Goal: Find specific page/section: Find specific page/section

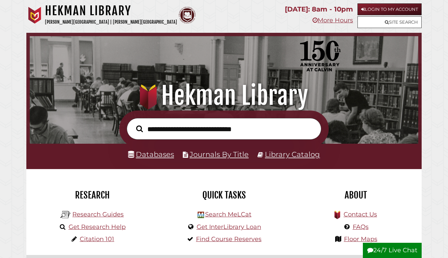
scroll to position [128, 385]
click at [148, 154] on link "Databases" at bounding box center [151, 154] width 46 height 9
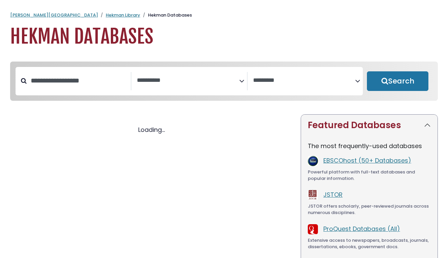
select select "Database Subject Filter"
select select "Database Vendors Filter"
select select "Database Subject Filter"
select select "Database Vendors Filter"
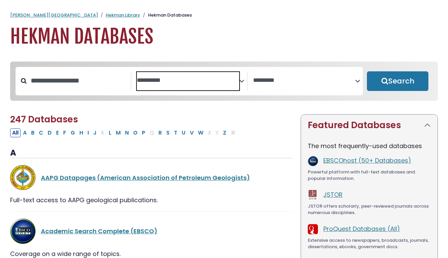
click at [179, 86] on span "Search filters" at bounding box center [188, 81] width 102 height 18
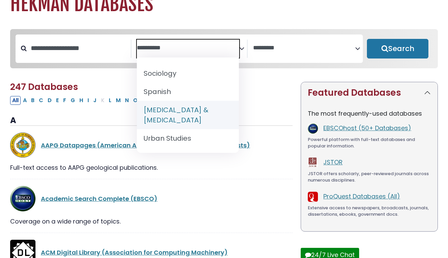
scroll to position [38, 0]
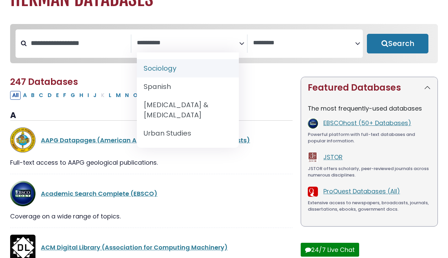
select select "*****"
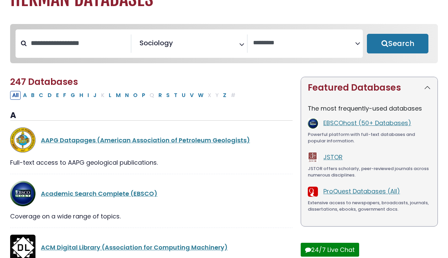
click at [381, 51] on button "Search" at bounding box center [398, 44] width 62 height 20
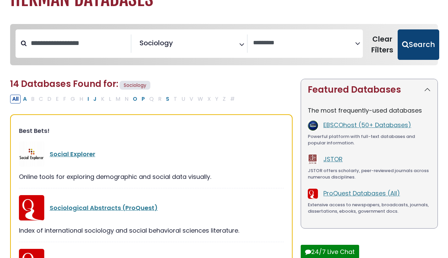
select select "Database Vendors Filter"
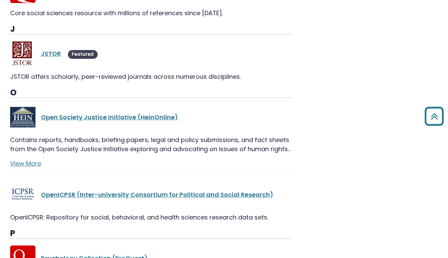
scroll to position [441, 0]
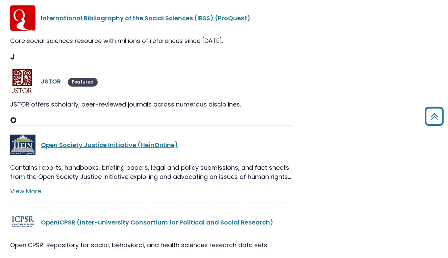
click at [52, 81] on link "JSTOR" at bounding box center [51, 81] width 20 height 8
